Goal: Task Accomplishment & Management: Manage account settings

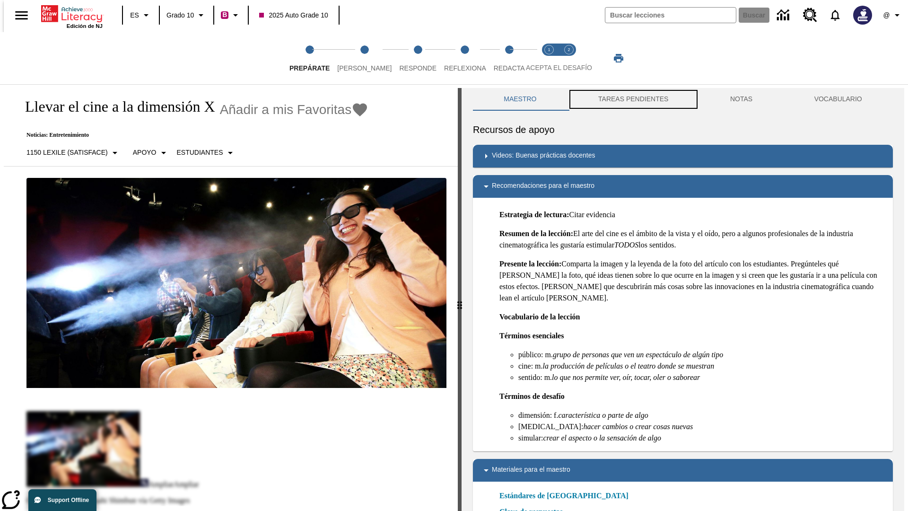
click at [632, 99] on button "TAREAS PENDIENTES" at bounding box center [633, 99] width 132 height 23
